Goal: Navigation & Orientation: Find specific page/section

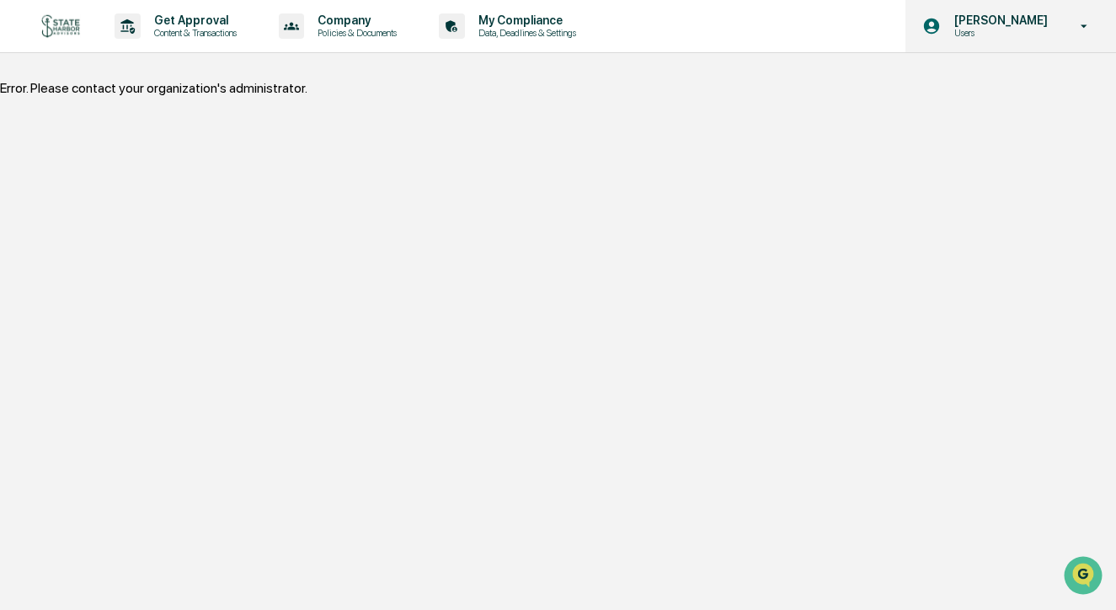
click at [980, 35] on p "Users" at bounding box center [998, 33] width 115 height 12
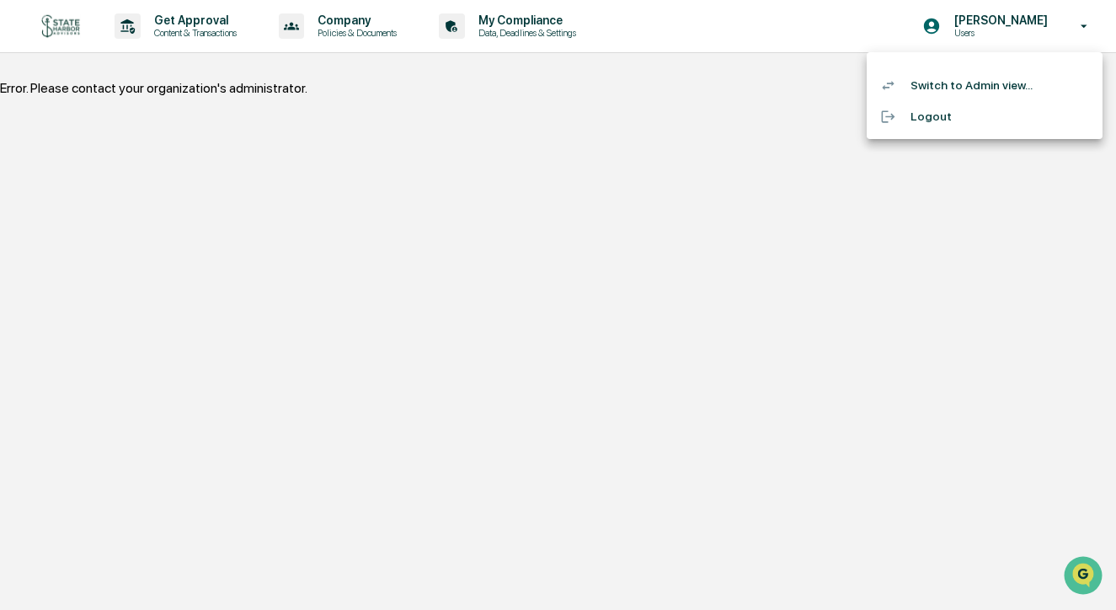
click at [957, 83] on li "Switch to Admin view..." at bounding box center [985, 85] width 236 height 31
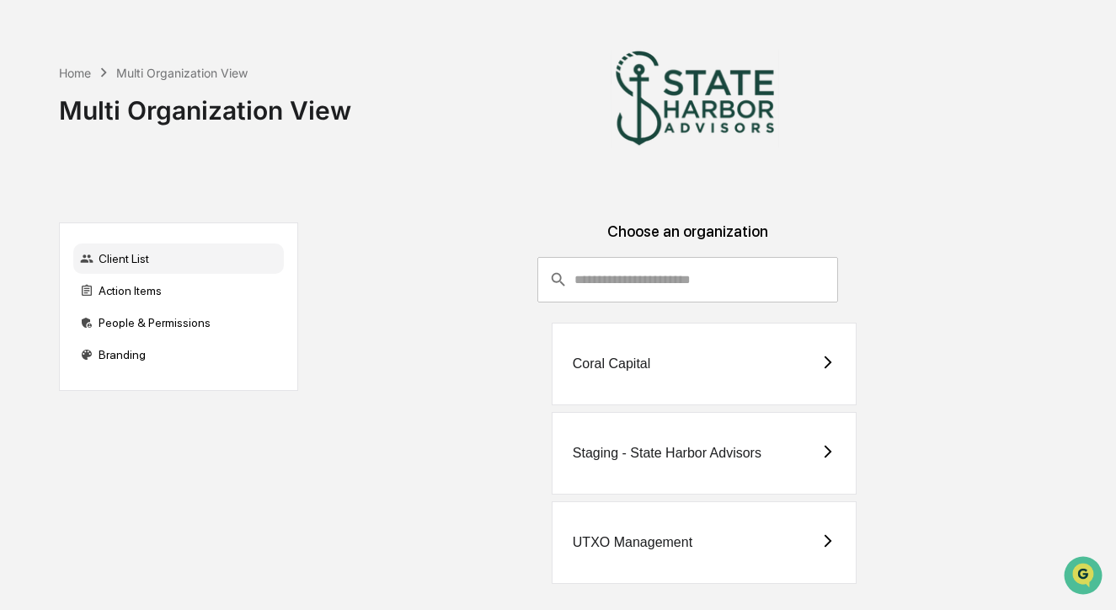
scroll to position [12, 0]
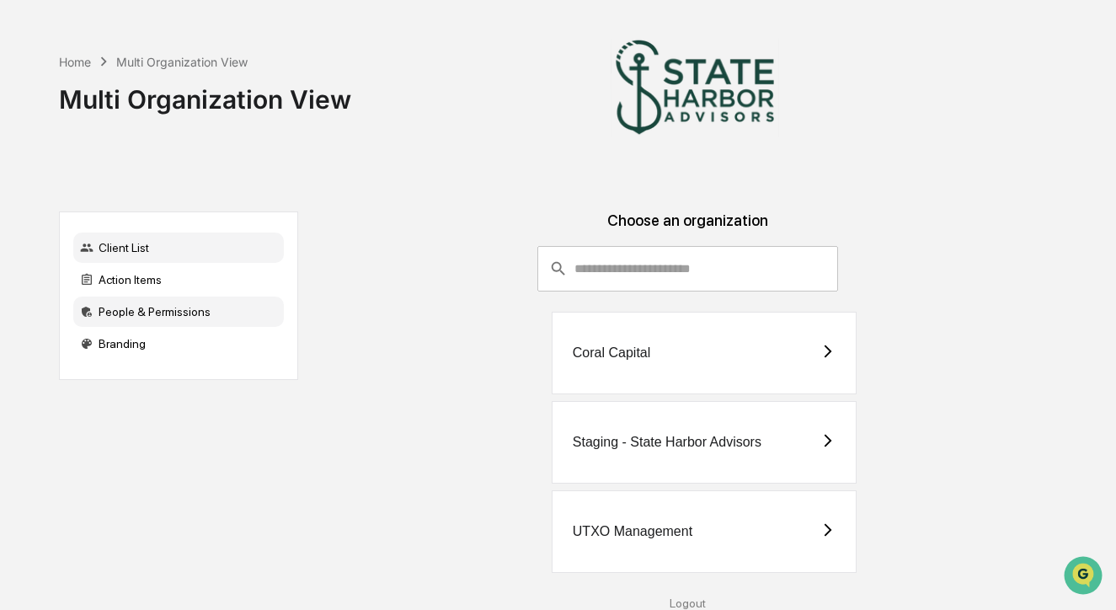
click at [163, 302] on div "People & Permissions" at bounding box center [178, 312] width 211 height 30
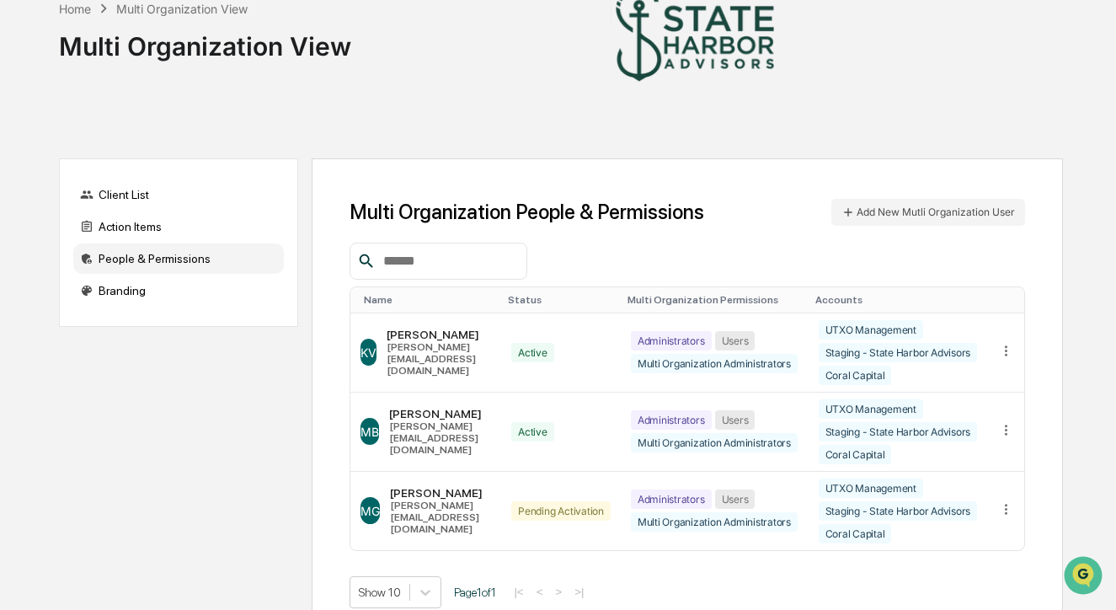
scroll to position [99, 0]
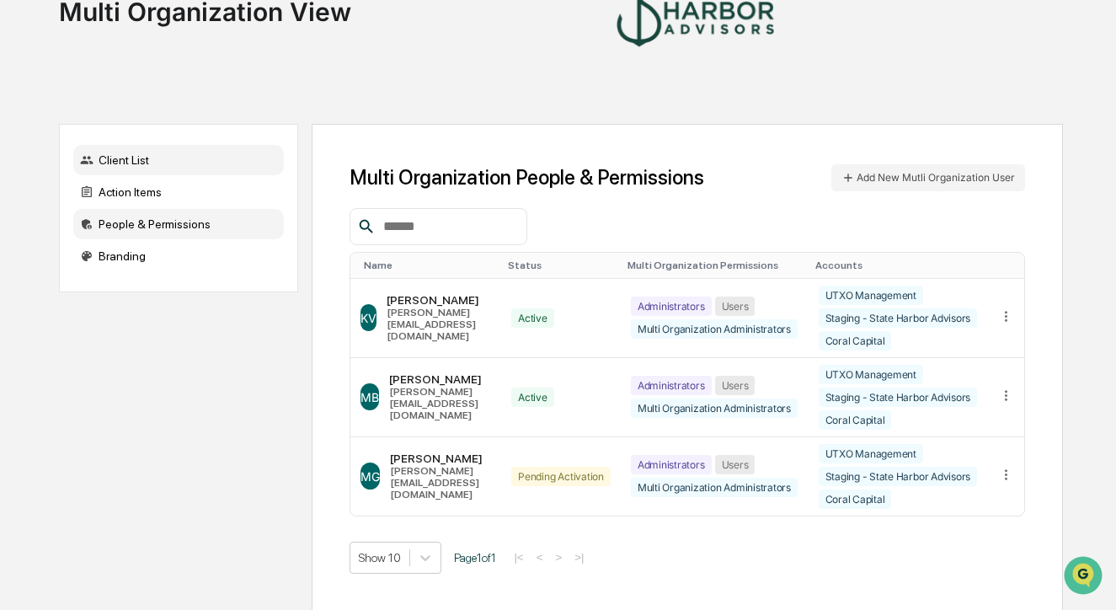
click at [141, 168] on div "Client List" at bounding box center [178, 160] width 211 height 30
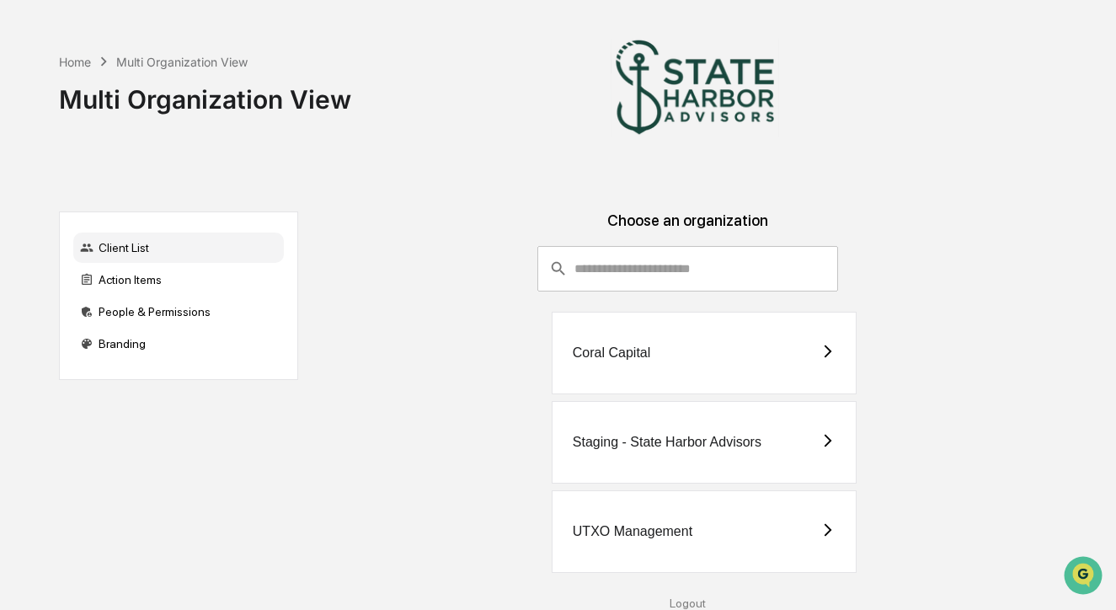
click at [613, 535] on div "UTXO Management" at bounding box center [633, 531] width 120 height 15
